Goal: Find specific page/section: Find specific page/section

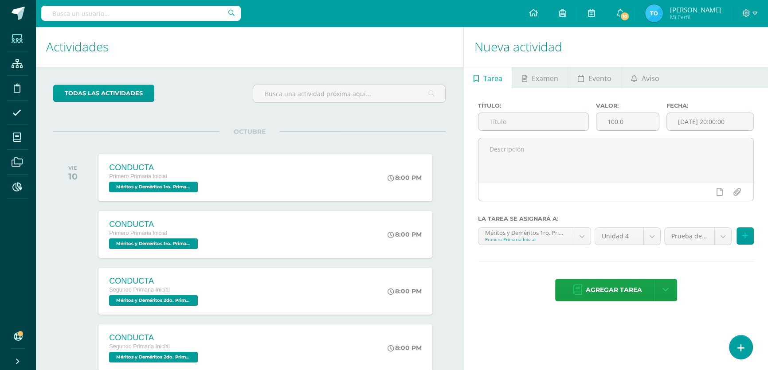
click at [16, 40] on icon at bounding box center [17, 39] width 11 height 9
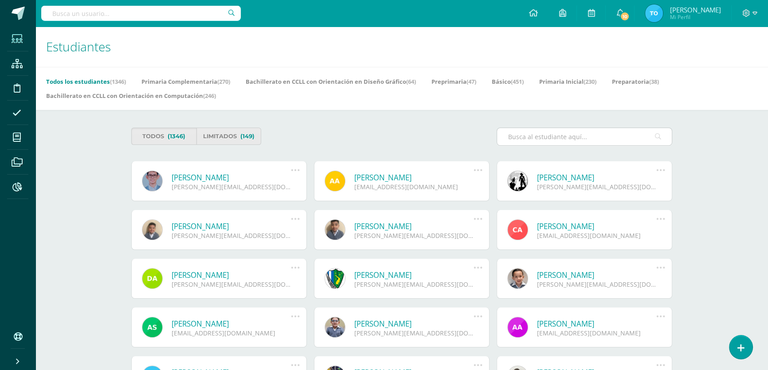
click at [524, 140] on input "text" at bounding box center [584, 136] width 175 height 17
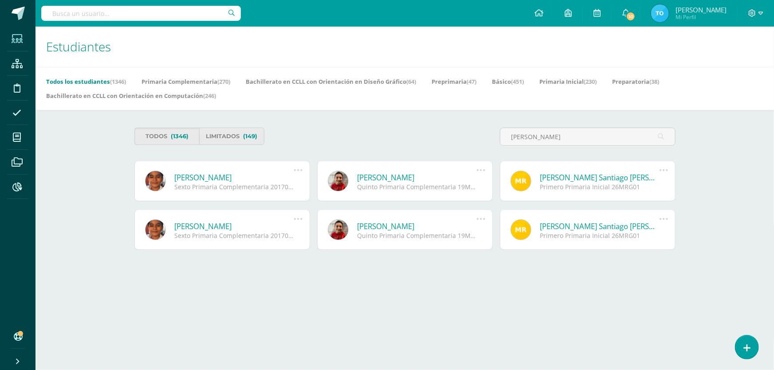
type input "matias perez cardona"
click at [211, 177] on link "Matías Fernando Perez Cardona" at bounding box center [234, 178] width 119 height 10
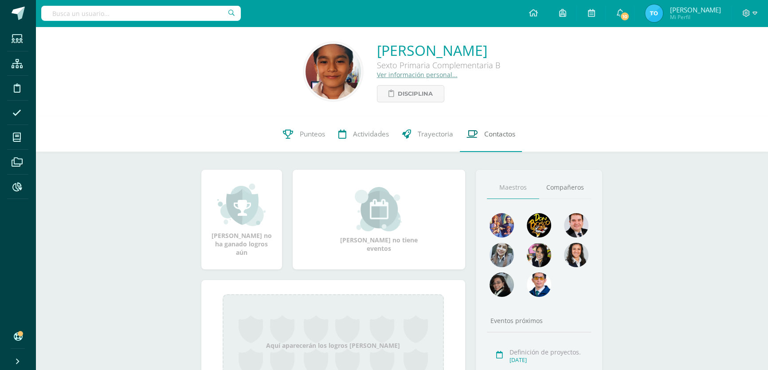
click at [486, 133] on span "Contactos" at bounding box center [499, 134] width 31 height 9
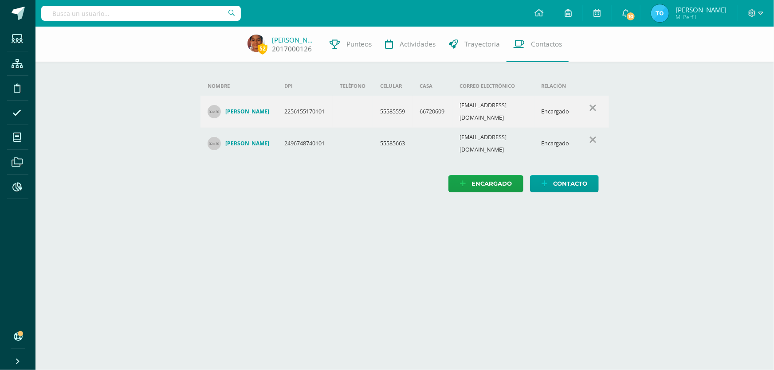
click at [291, 35] on link "[PERSON_NAME]" at bounding box center [294, 39] width 44 height 9
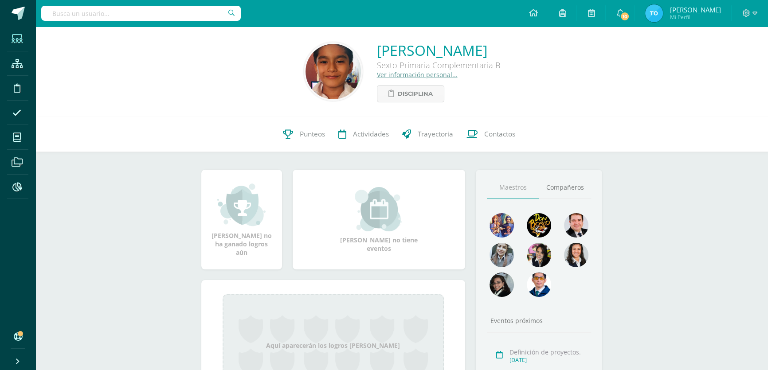
click at [21, 41] on icon at bounding box center [17, 39] width 11 height 9
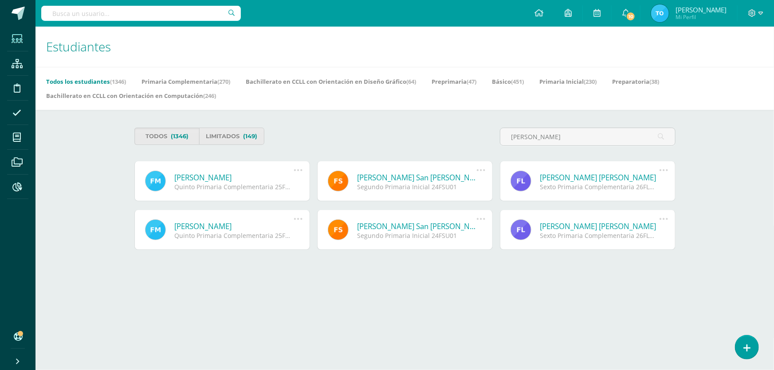
type input "[PERSON_NAME]"
click at [421, 177] on link "[PERSON_NAME] San [PERSON_NAME]" at bounding box center [417, 178] width 119 height 10
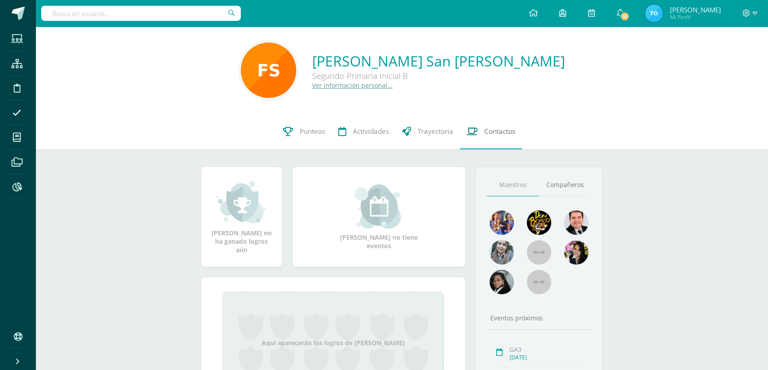
click at [486, 135] on span "Contactos" at bounding box center [499, 131] width 31 height 9
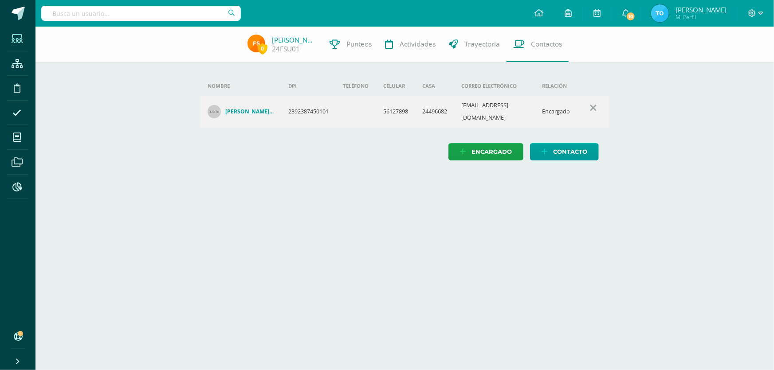
click at [12, 33] on span at bounding box center [17, 39] width 20 height 20
